Goal: Navigation & Orientation: Find specific page/section

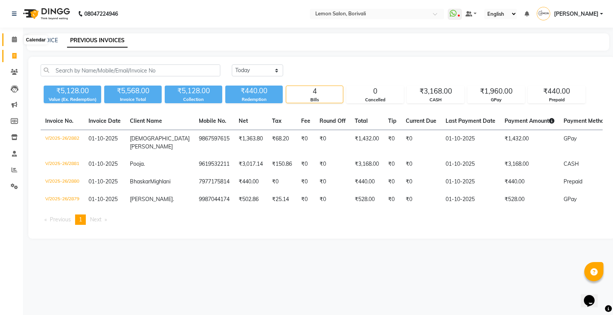
click at [14, 41] on icon at bounding box center [14, 39] width 5 height 6
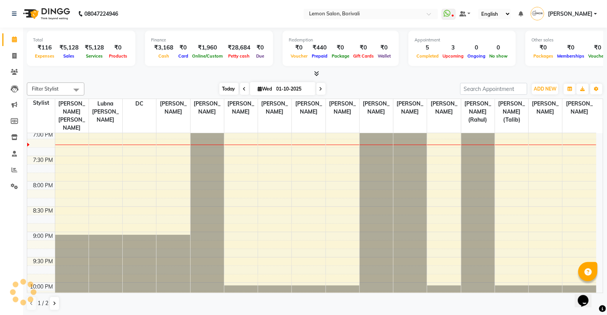
click at [227, 87] on span "Today" at bounding box center [228, 89] width 19 height 12
